Goal: Find specific page/section: Find specific page/section

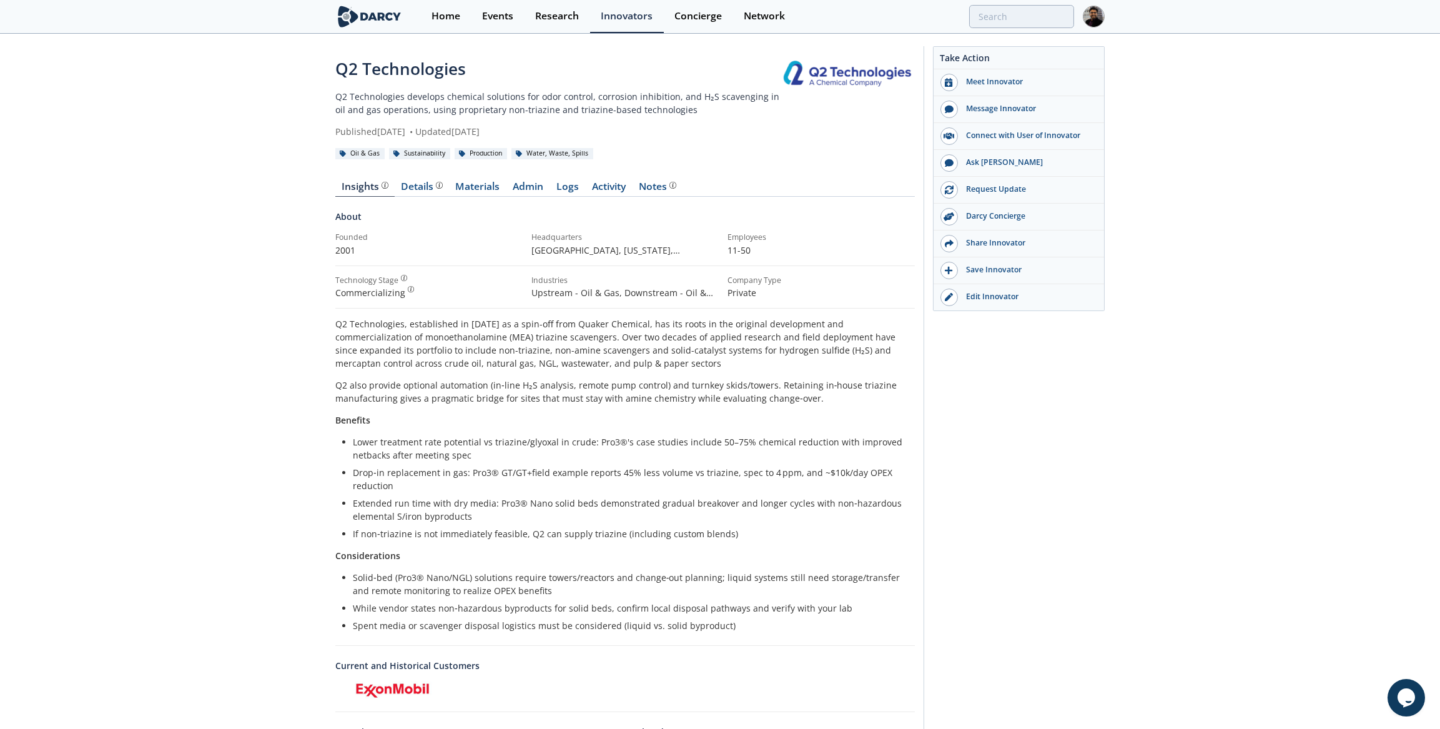
click at [404, 187] on div "Details" at bounding box center [421, 187] width 41 height 10
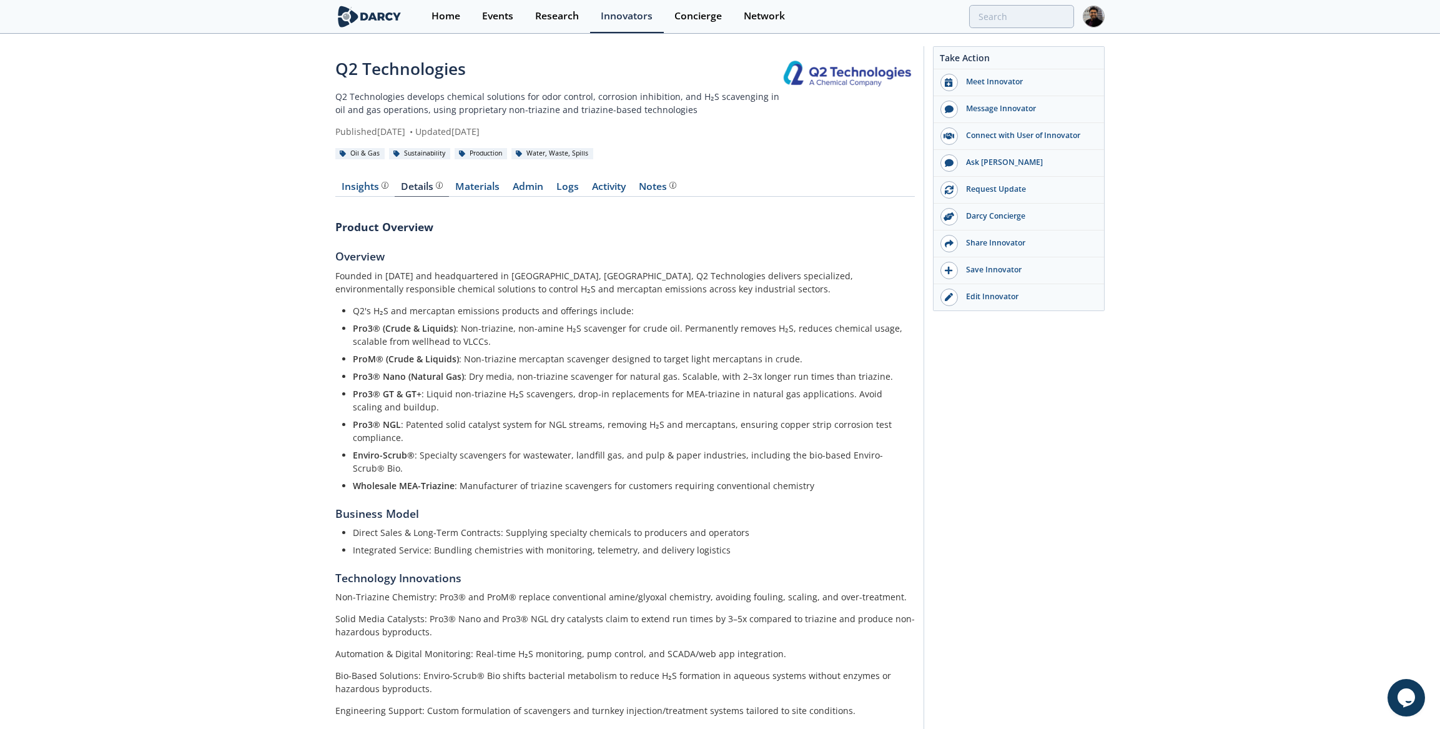
click at [354, 184] on div "Insights" at bounding box center [365, 187] width 46 height 10
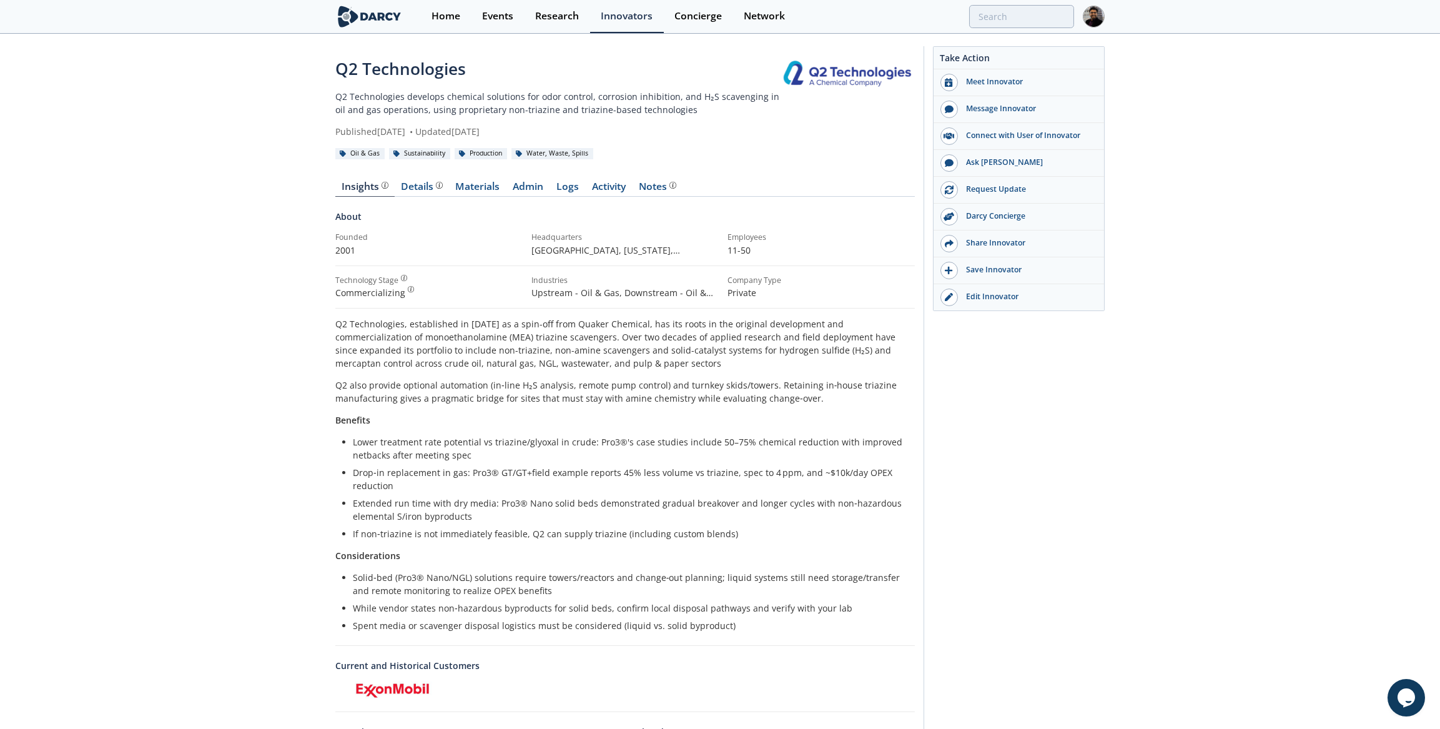
click at [431, 187] on div "Details Product overview, business model, technology and applications as added …" at bounding box center [421, 187] width 41 height 10
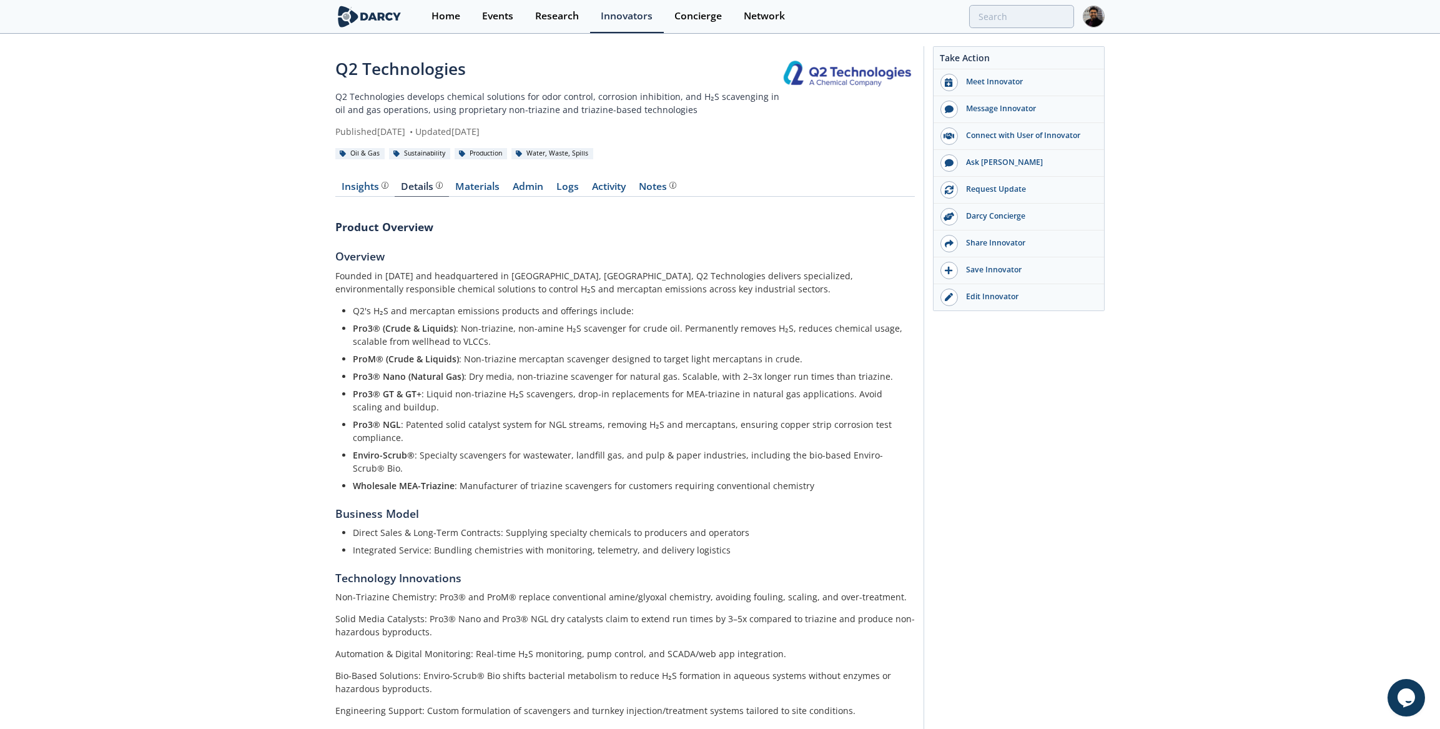
click at [365, 194] on link "Insights" at bounding box center [364, 189] width 59 height 15
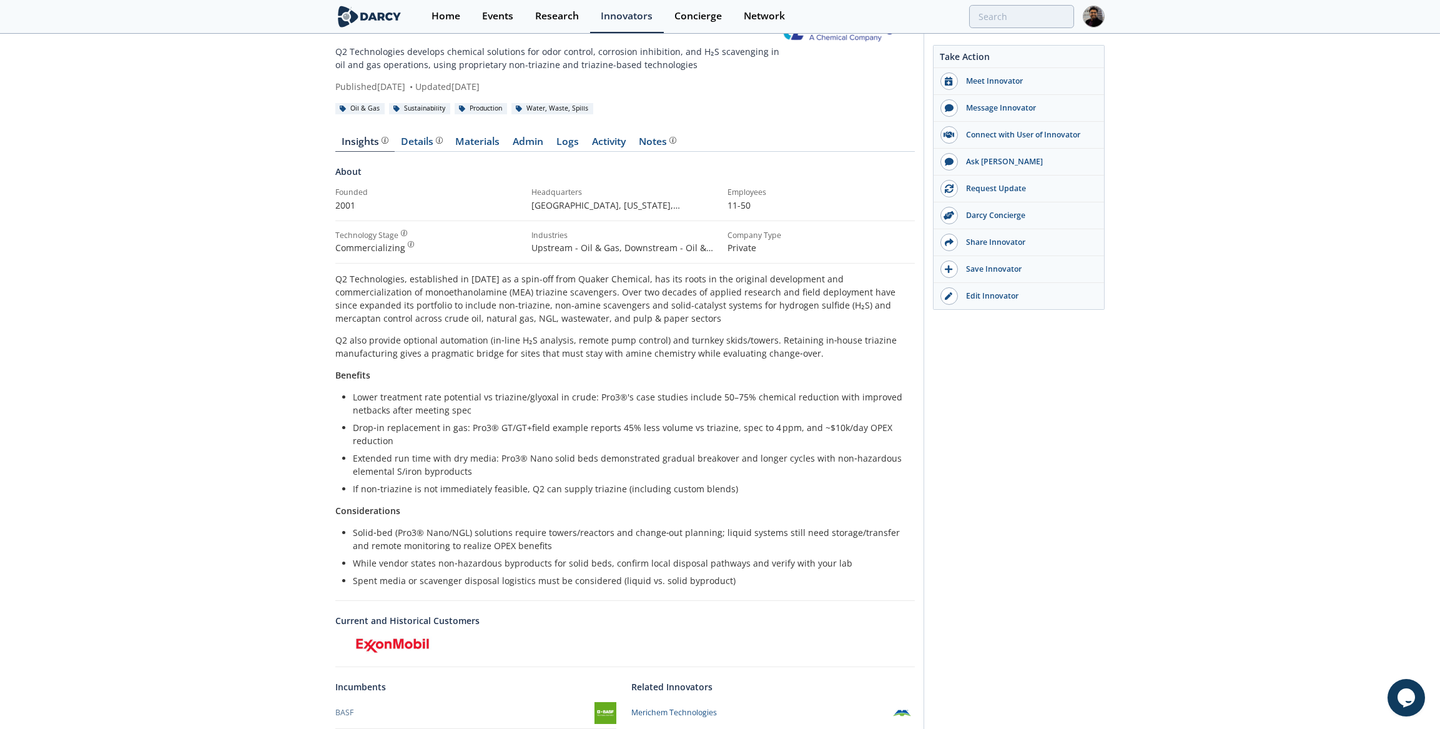
scroll to position [140, 0]
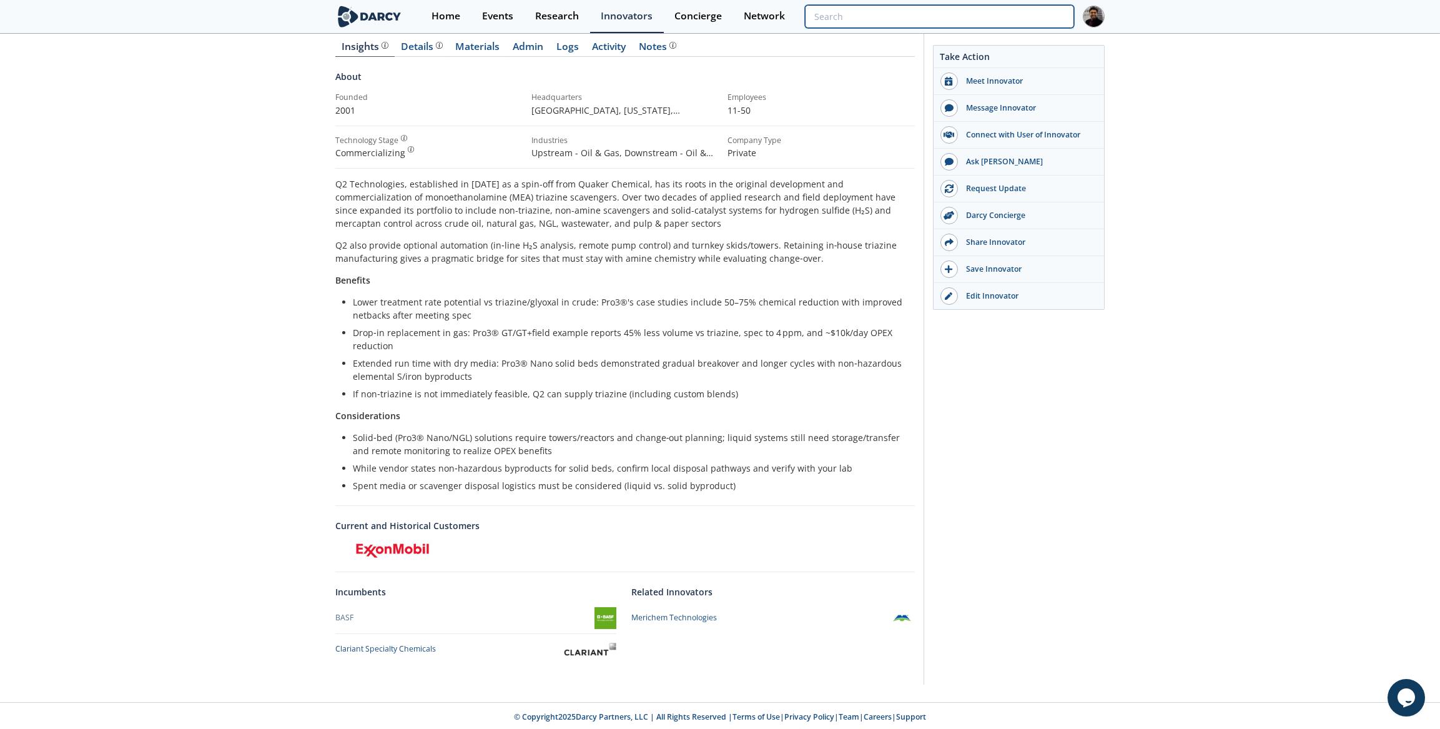
click at [910, 17] on input "search" at bounding box center [939, 16] width 269 height 23
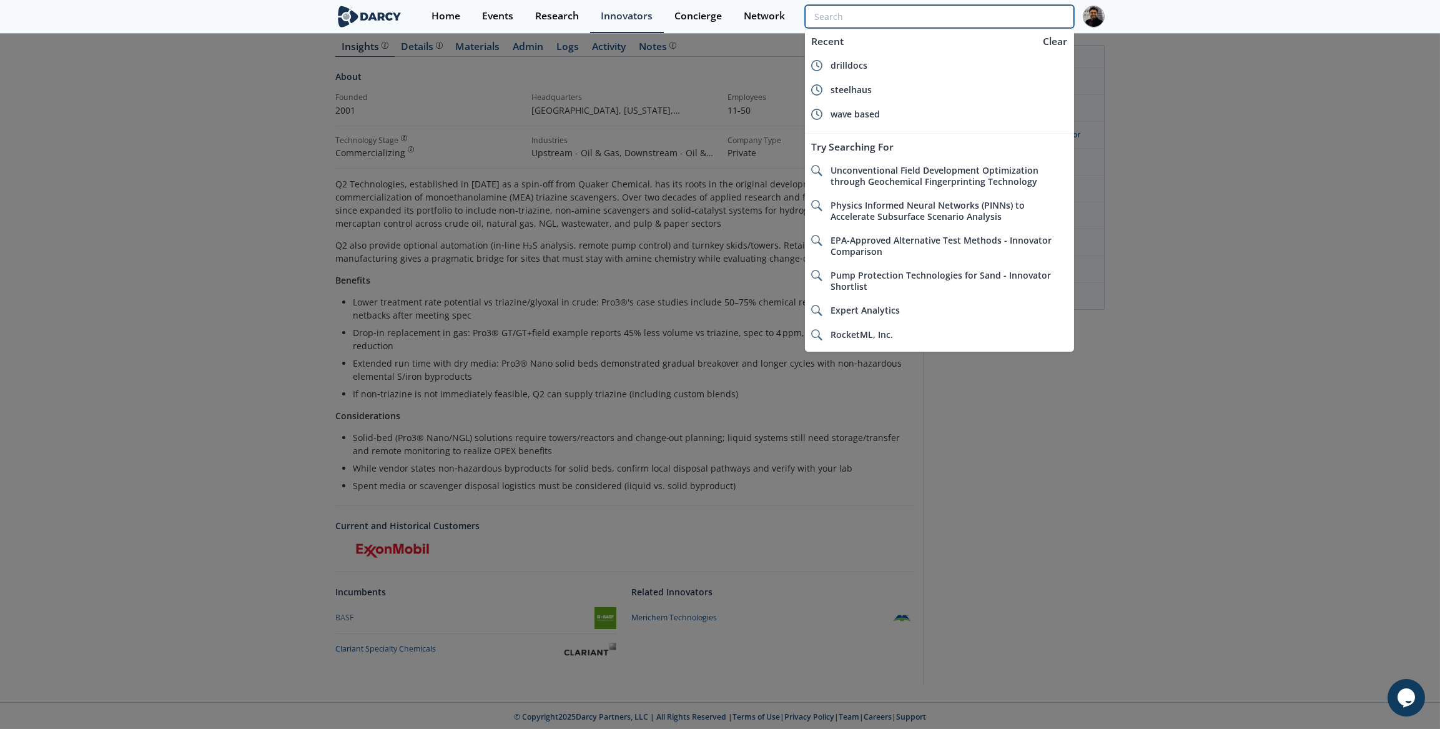
paste input "OLI Systems"
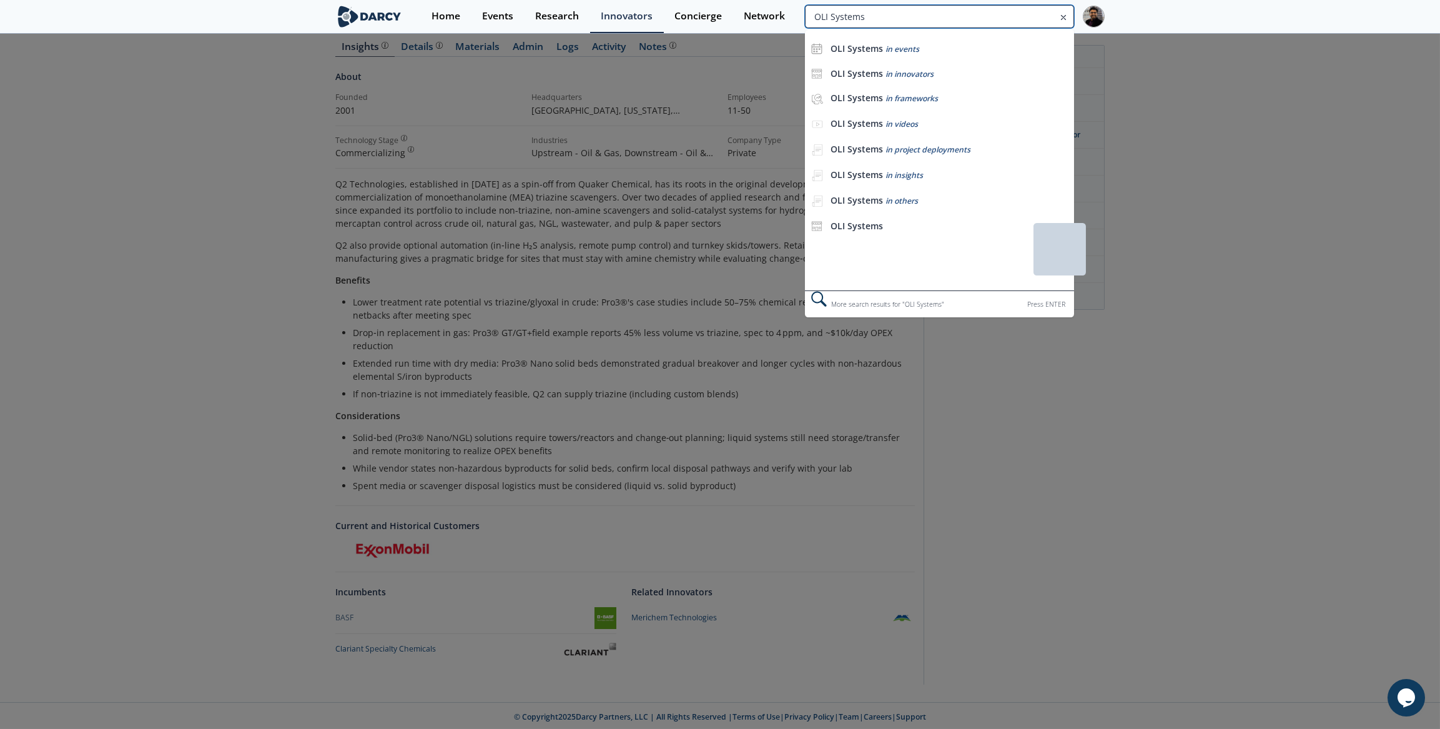
type input "OLI Systems"
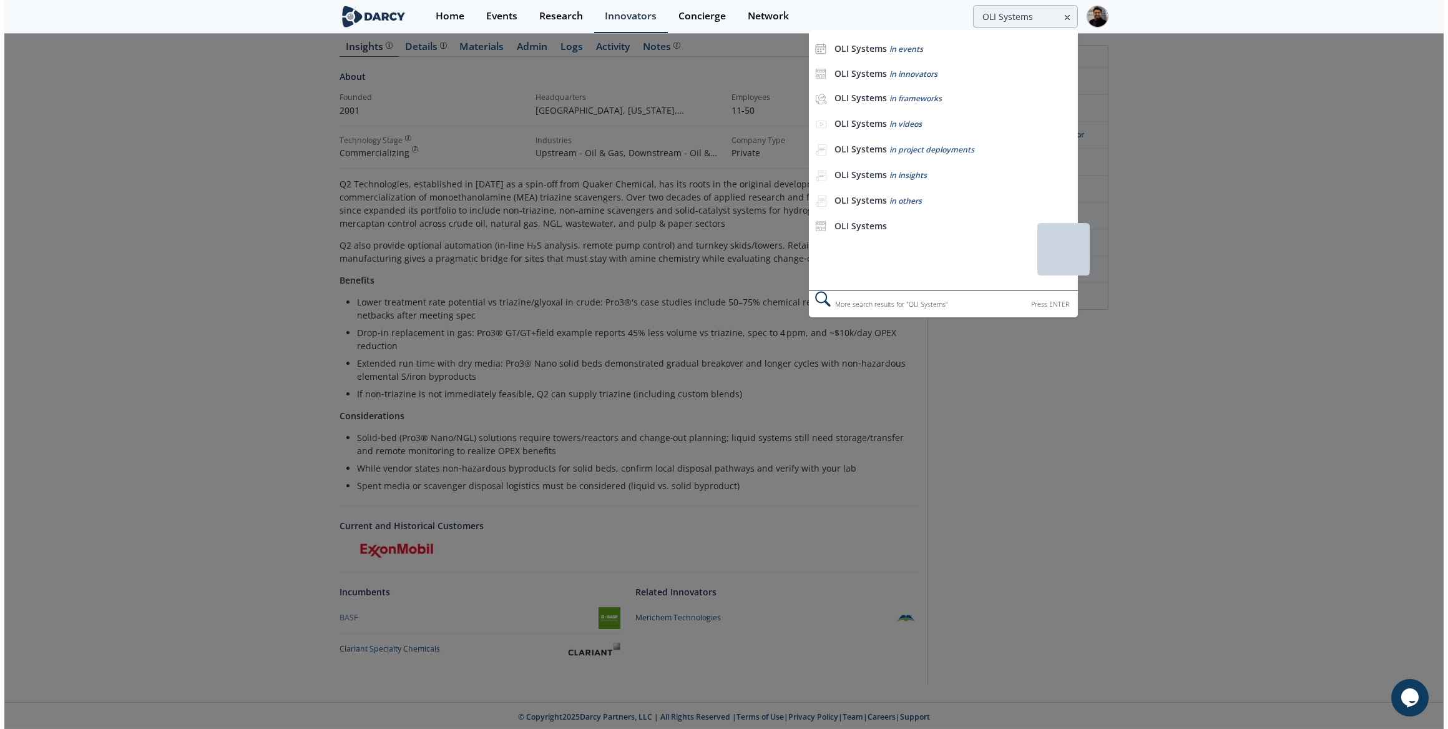
scroll to position [0, 0]
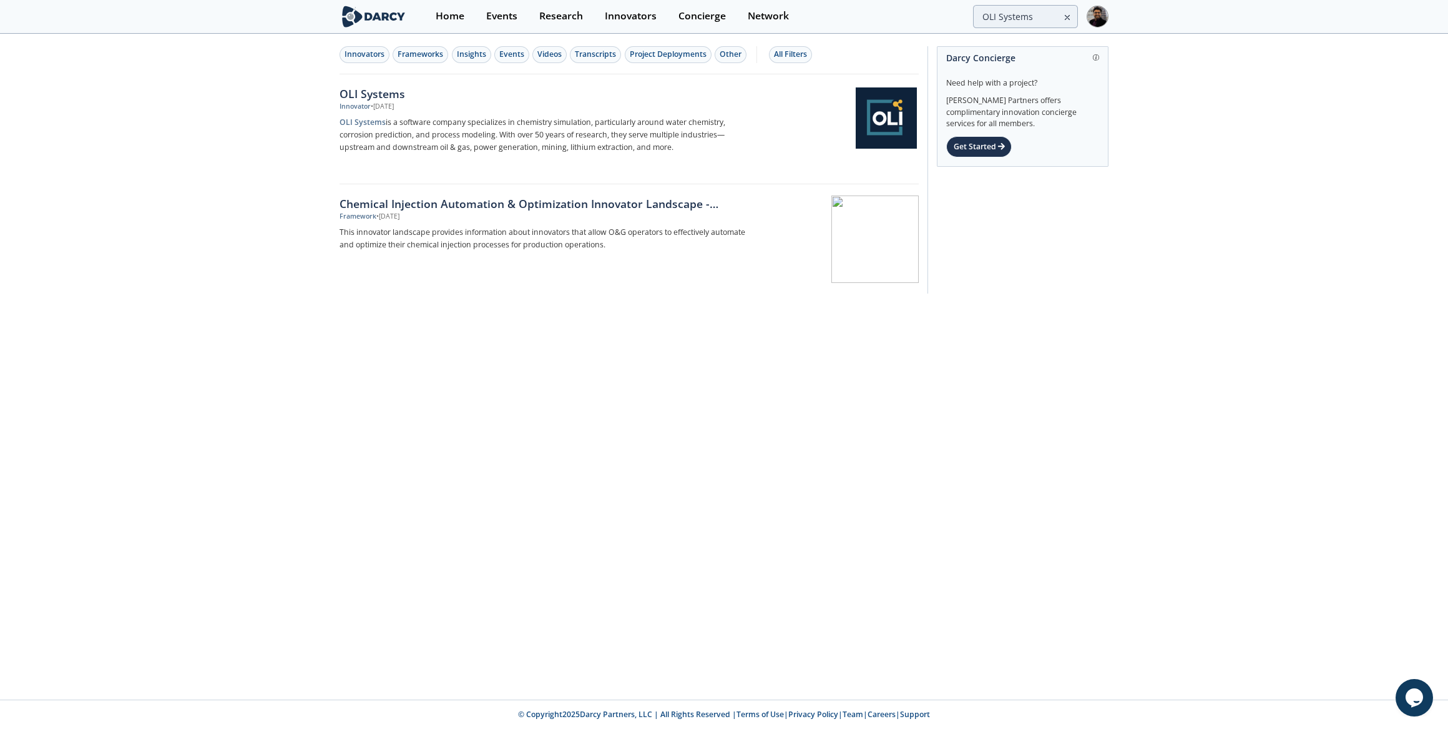
click at [432, 106] on div "Innovator • [DATE]" at bounding box center [546, 107] width 413 height 10
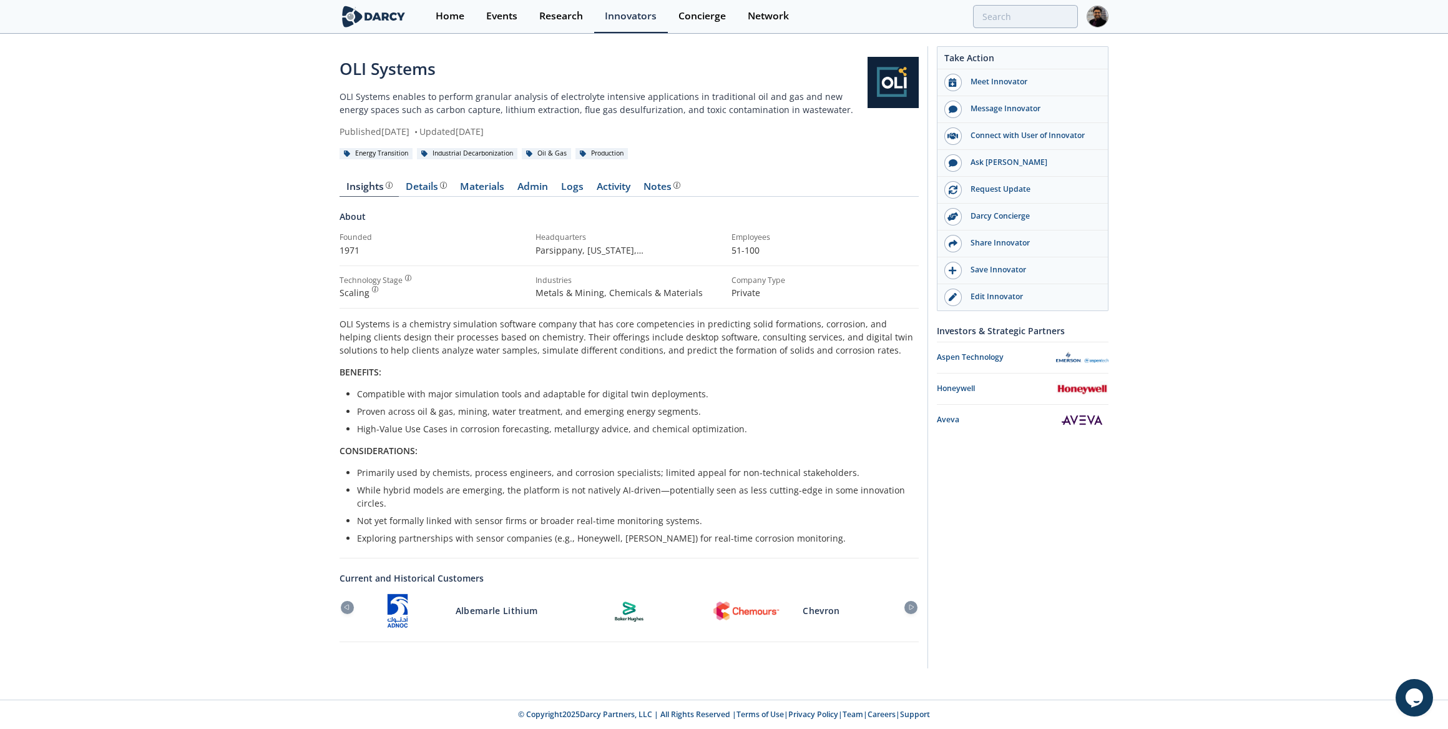
drag, startPoint x: 268, startPoint y: 285, endPoint x: 275, endPoint y: 221, distance: 64.0
click at [268, 285] on div "OLI Systems OLI Systems enables to perform granular analysis of electrolyte int…" at bounding box center [724, 360] width 1448 height 651
